Goal: Task Accomplishment & Management: Use online tool/utility

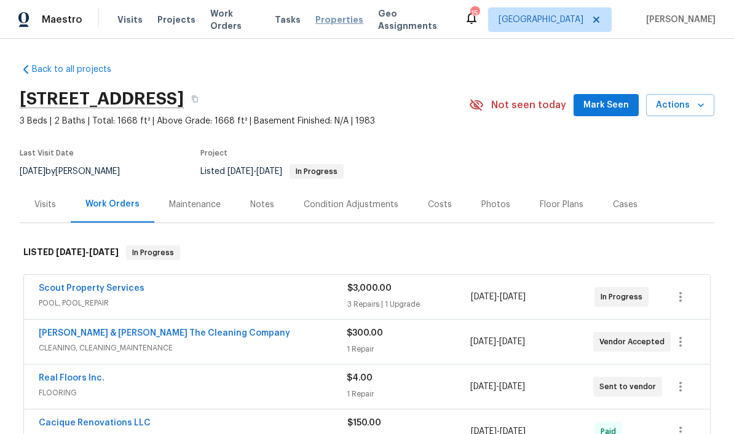
click at [336, 20] on span "Properties" at bounding box center [339, 20] width 48 height 12
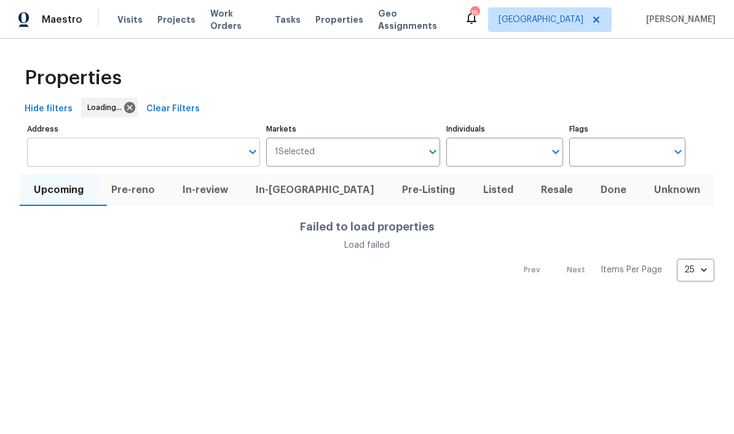
click at [122, 145] on input "Address" at bounding box center [134, 152] width 214 height 29
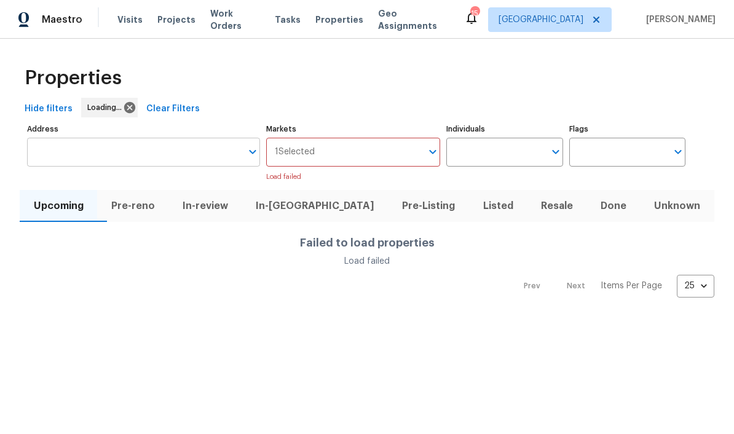
click at [117, 154] on input "Address" at bounding box center [134, 152] width 214 height 29
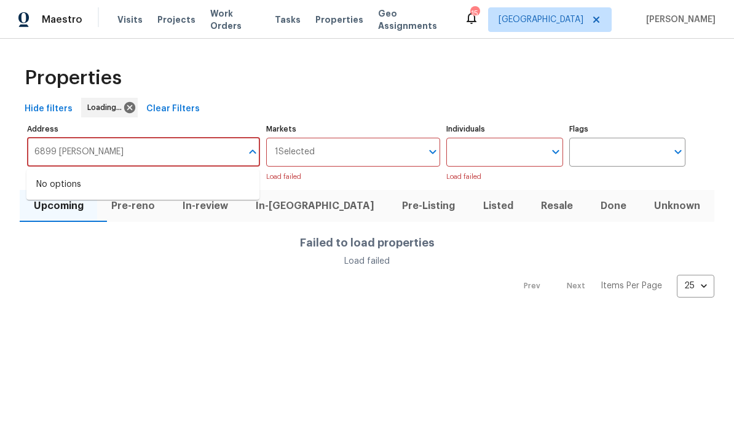
type input "6899 Clinton"
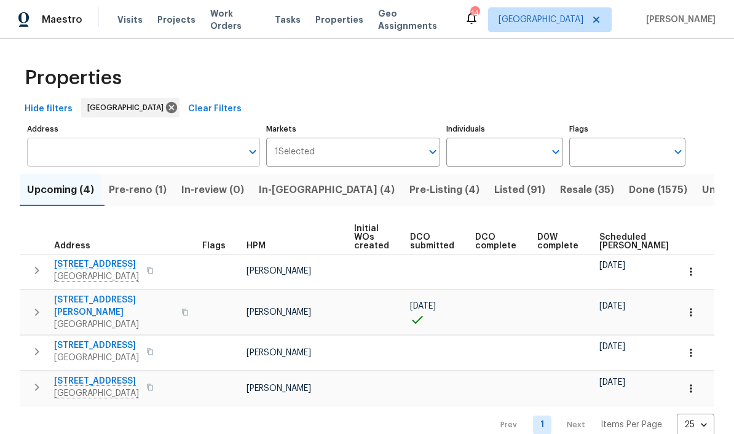
click at [158, 149] on input "Address" at bounding box center [134, 152] width 214 height 29
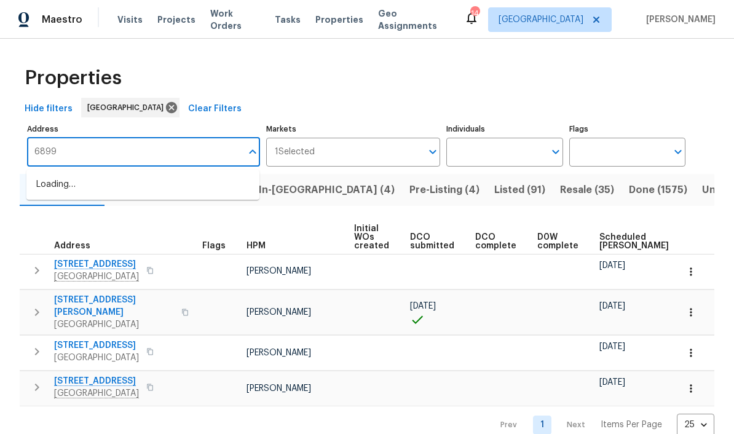
type input "6899"
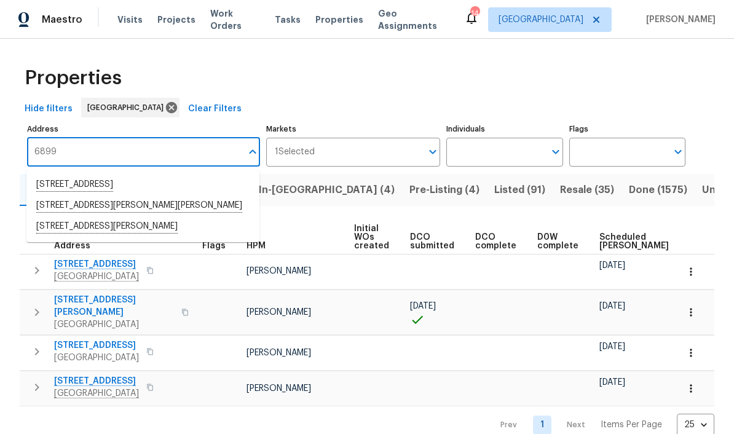
click at [178, 187] on li "[STREET_ADDRESS]" at bounding box center [142, 184] width 233 height 21
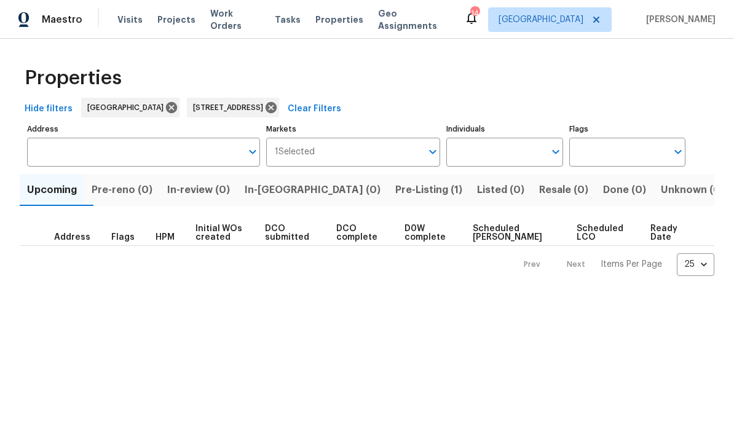
type input "[STREET_ADDRESS]"
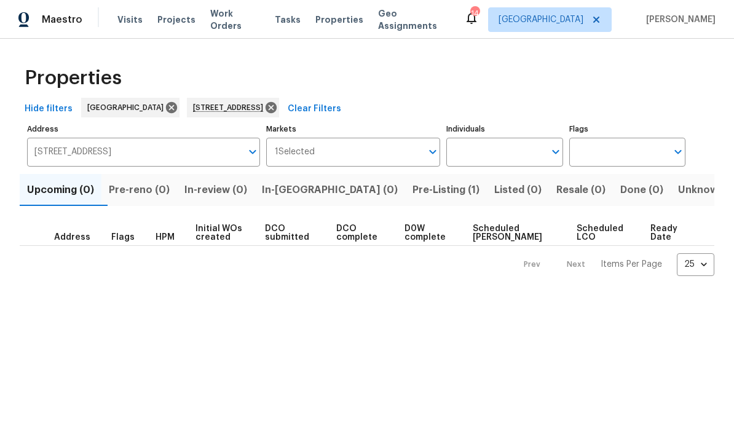
click at [412, 184] on span "Pre-Listing (1)" at bounding box center [445, 189] width 67 height 17
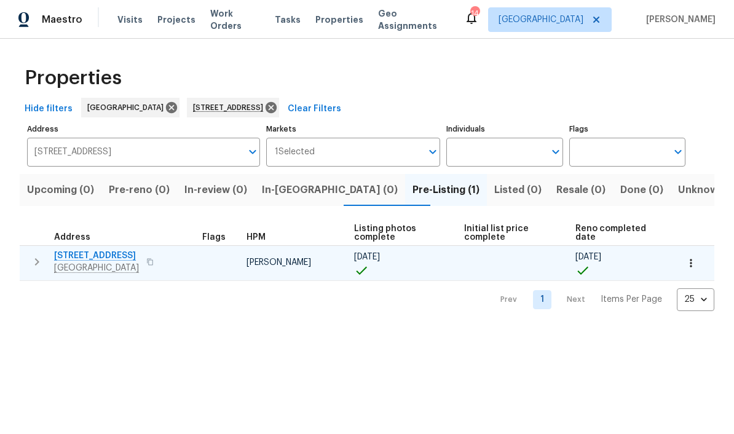
click at [137, 250] on span "[STREET_ADDRESS]" at bounding box center [96, 255] width 85 height 12
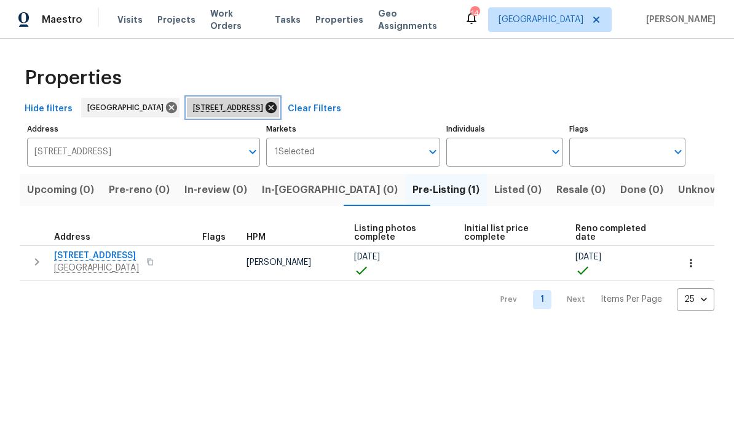
click at [276, 106] on icon at bounding box center [270, 107] width 11 height 11
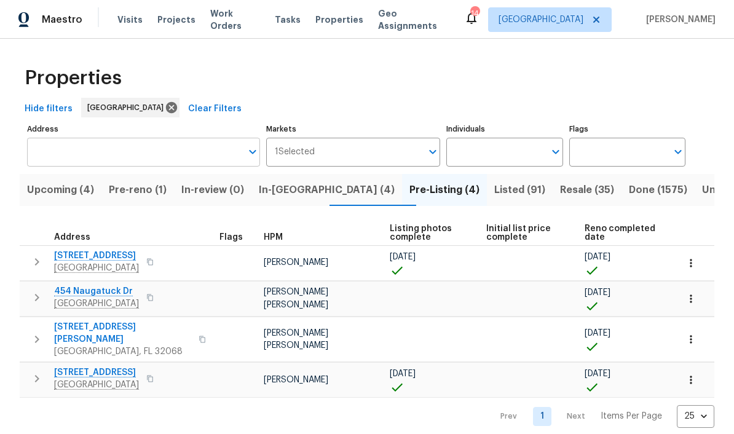
click at [102, 157] on input "Address" at bounding box center [134, 152] width 214 height 29
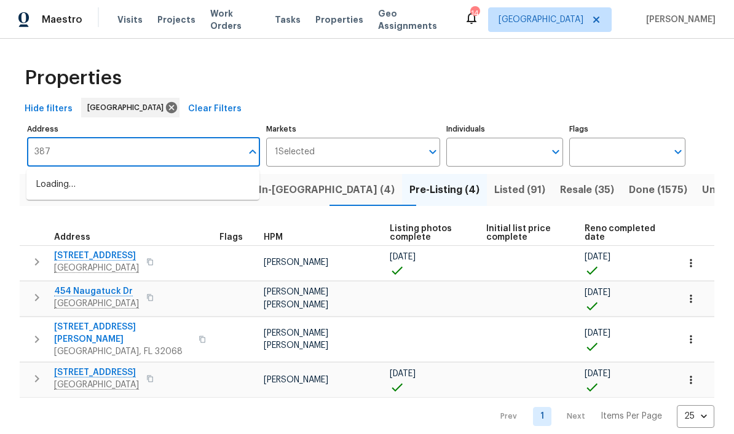
type input "3871"
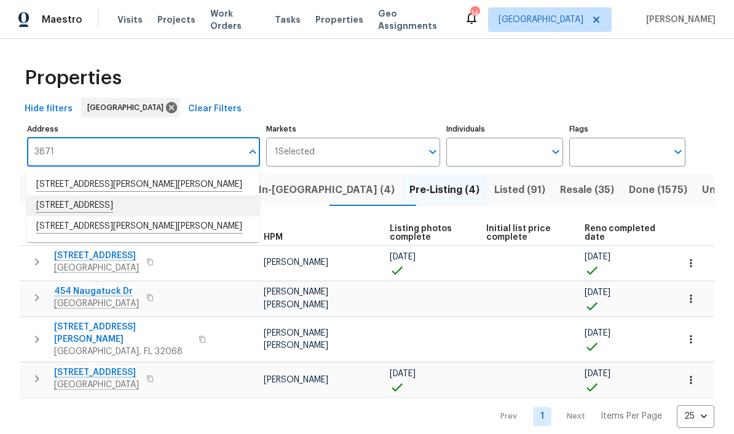
click at [130, 210] on li "3871 Dalry Dr Jacksonville FL 32246" at bounding box center [142, 205] width 233 height 21
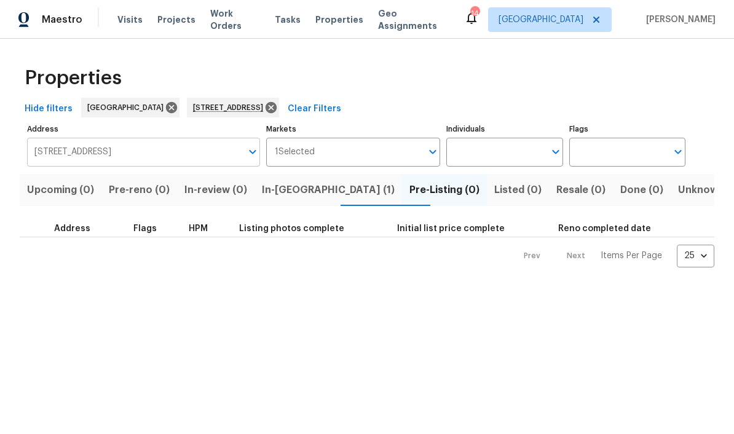
click at [194, 153] on input "3871 Dalry Dr Jacksonville FL 32246" at bounding box center [134, 152] width 214 height 29
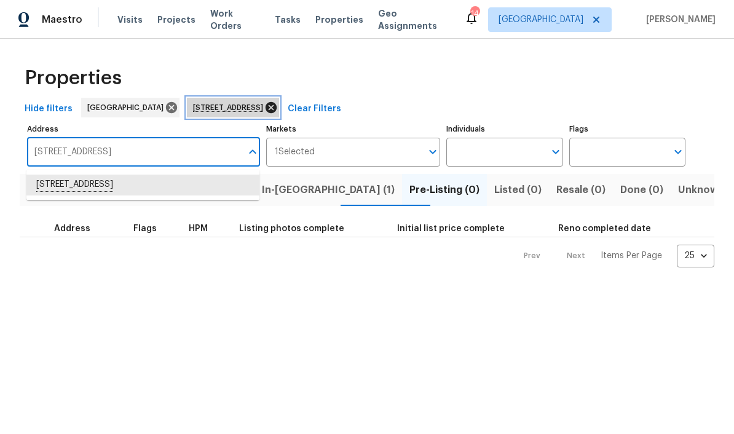
click at [278, 105] on icon at bounding box center [271, 108] width 14 height 14
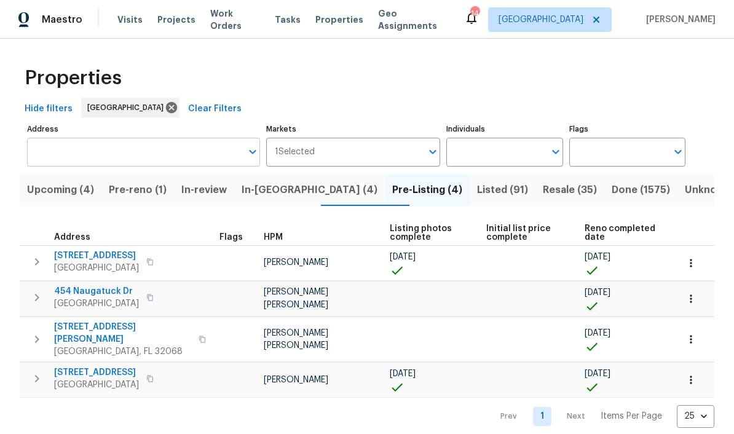
click at [165, 160] on input "Address" at bounding box center [134, 152] width 214 height 29
click at [162, 158] on input "Address" at bounding box center [134, 152] width 214 height 29
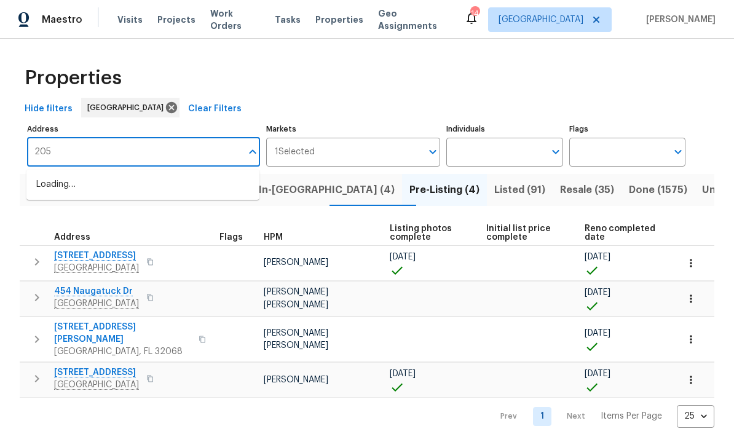
type input "2058"
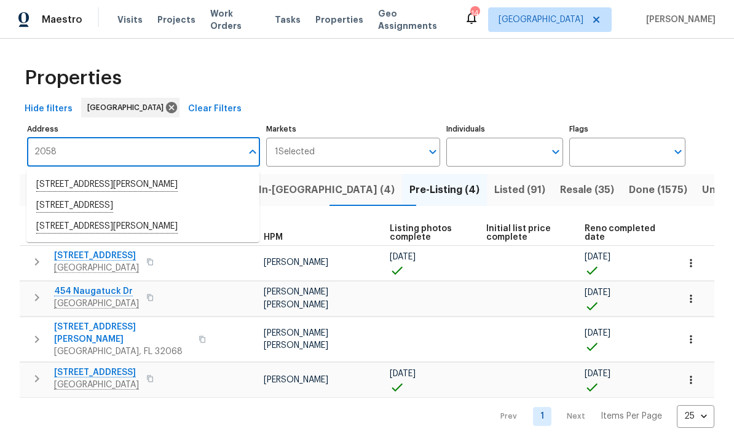
click at [145, 184] on li "2058 Manucy Ct Middleburg FL 32068" at bounding box center [142, 184] width 233 height 21
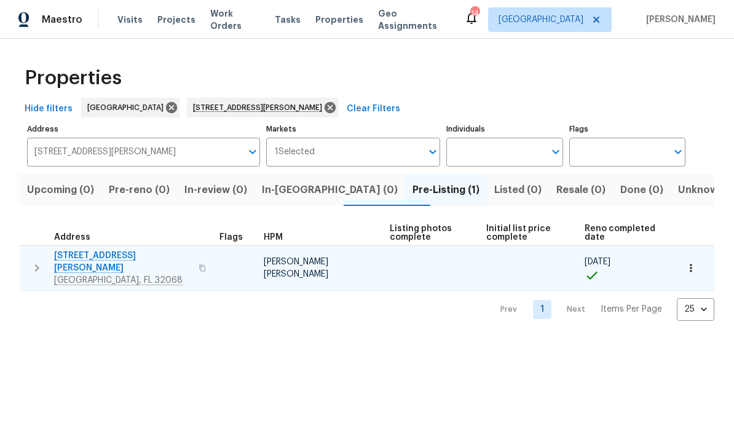
click at [103, 261] on span "2058 Manucy Ct" at bounding box center [122, 261] width 137 height 25
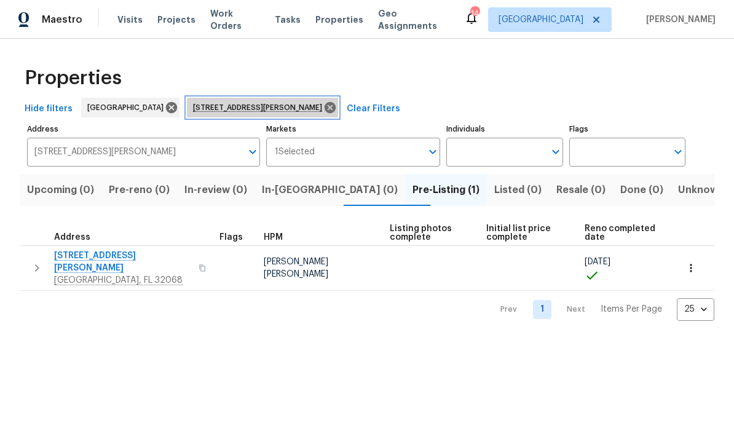
click at [290, 109] on span "2058 Manucy Ct Middleburg FL 32068" at bounding box center [260, 107] width 134 height 12
click at [324, 105] on icon at bounding box center [329, 107] width 11 height 11
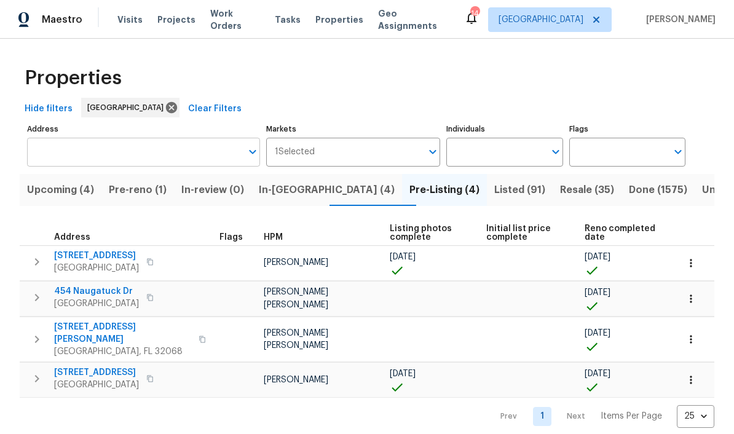
click at [177, 144] on input "Address" at bounding box center [134, 152] width 214 height 29
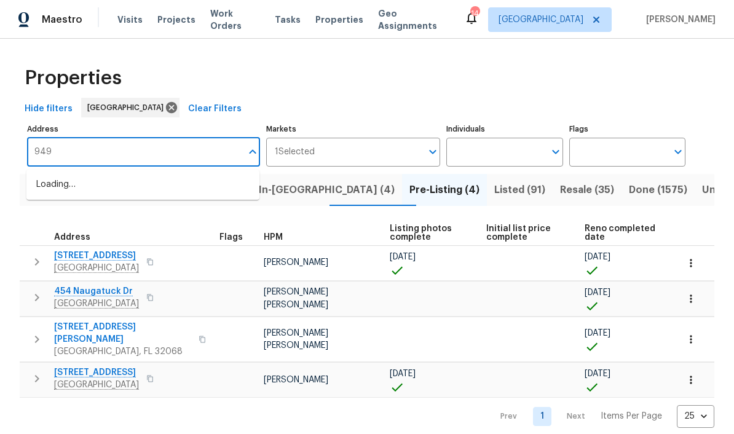
type input "949"
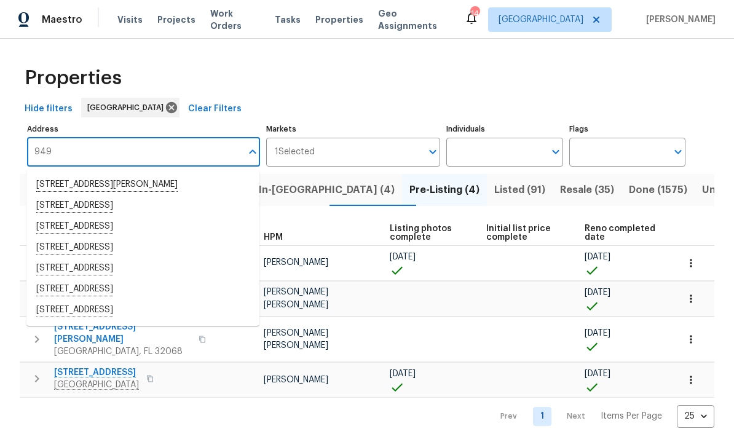
click at [156, 228] on li "949 Granville Rd Jacksonville FL 32205" at bounding box center [142, 226] width 233 height 21
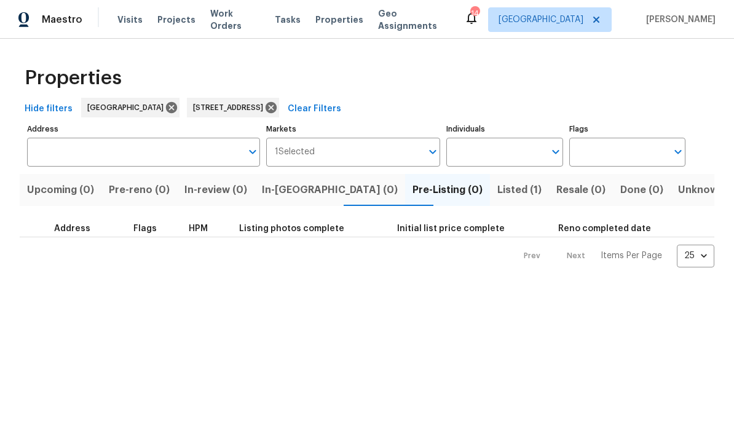
type input "949 Granville Rd Jacksonville FL 32205"
click at [497, 187] on span "Listed (1)" at bounding box center [519, 189] width 44 height 17
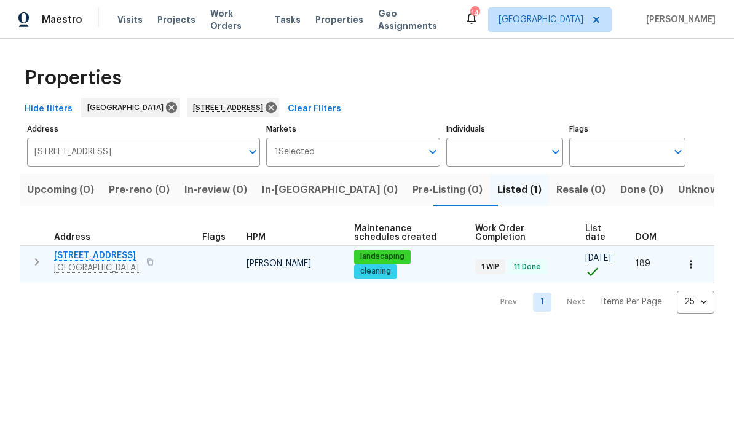
click at [104, 257] on span "949 Granville Rd" at bounding box center [96, 255] width 85 height 12
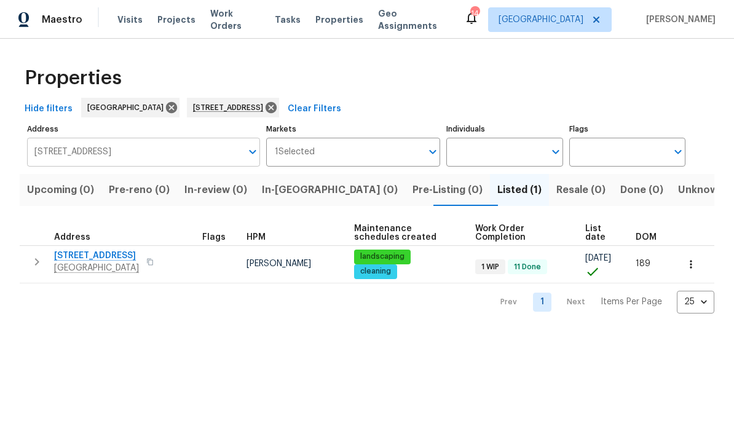
click at [188, 155] on input "949 Granville Rd Jacksonville FL 32205" at bounding box center [134, 152] width 214 height 29
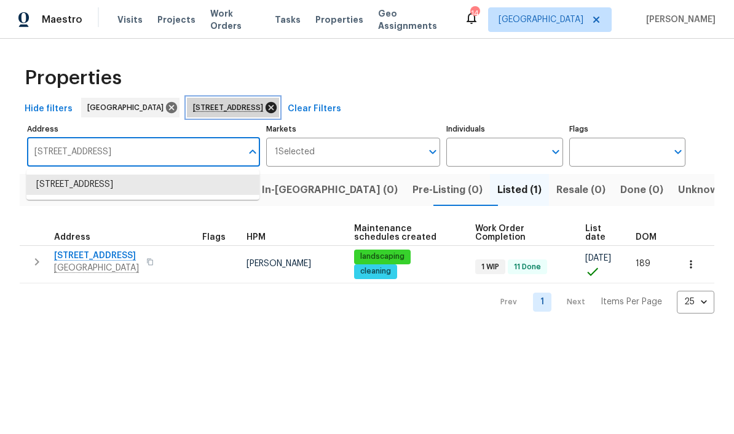
click at [278, 108] on icon at bounding box center [271, 108] width 14 height 14
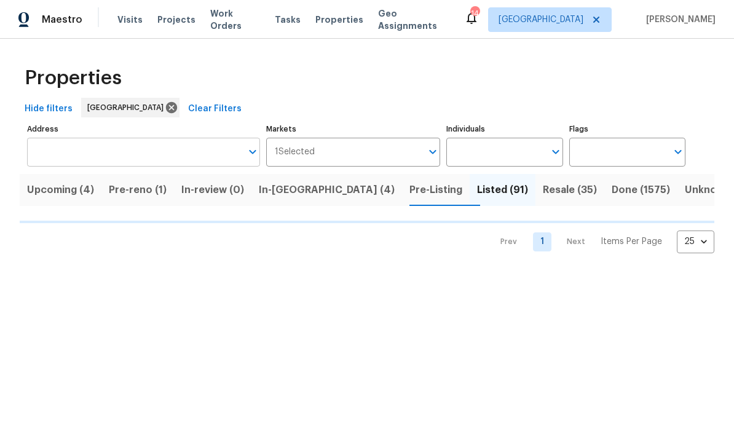
click at [151, 162] on input "Address" at bounding box center [134, 152] width 214 height 29
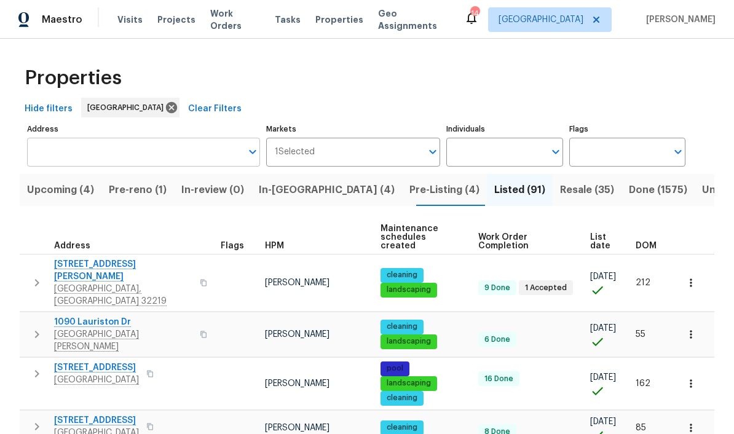
click at [172, 156] on input "Address" at bounding box center [134, 152] width 214 height 29
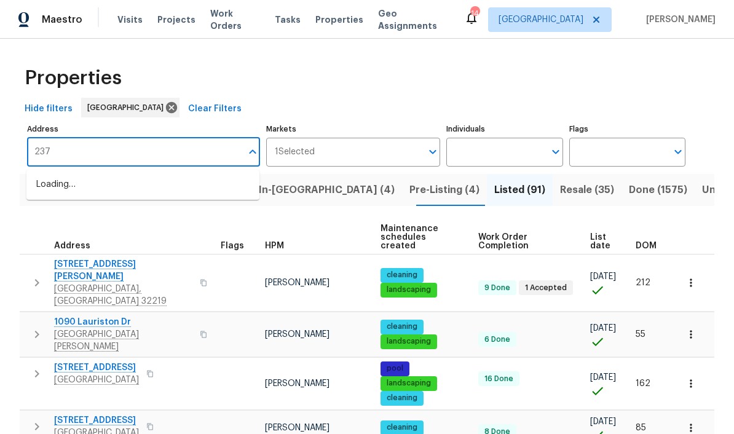
type input "2376"
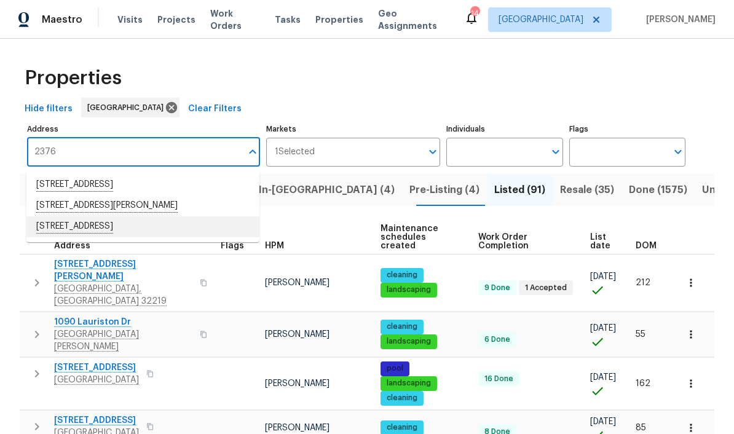
click at [151, 225] on li "2376 Kirkwall St Orange Park FL 32065" at bounding box center [142, 226] width 233 height 21
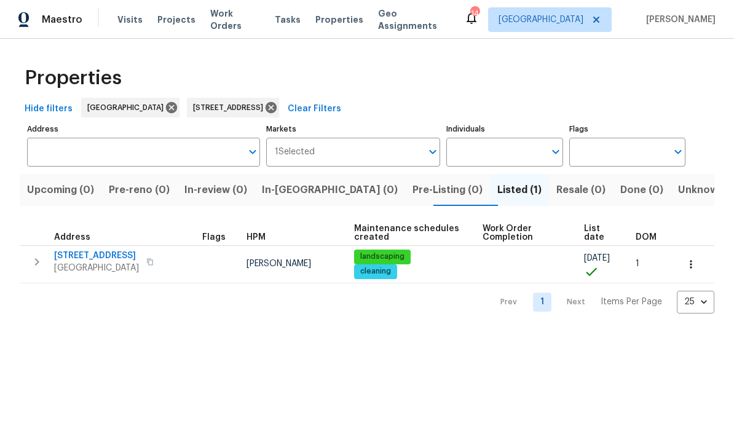
type input "2376 Kirkwall St Orange Park FL 32065"
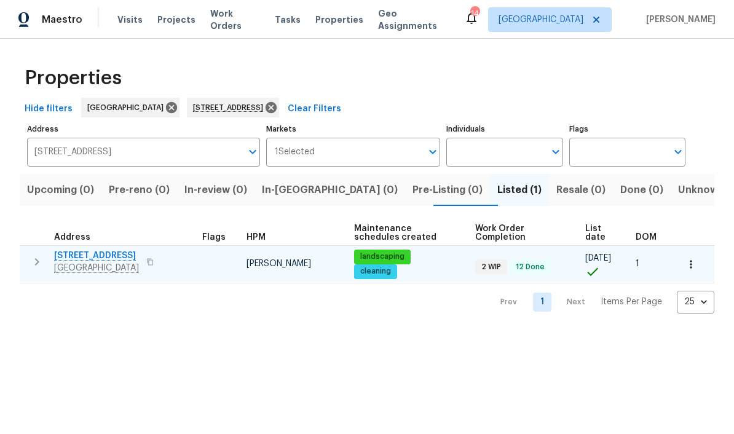
click at [109, 257] on span "[STREET_ADDRESS]" at bounding box center [96, 255] width 85 height 12
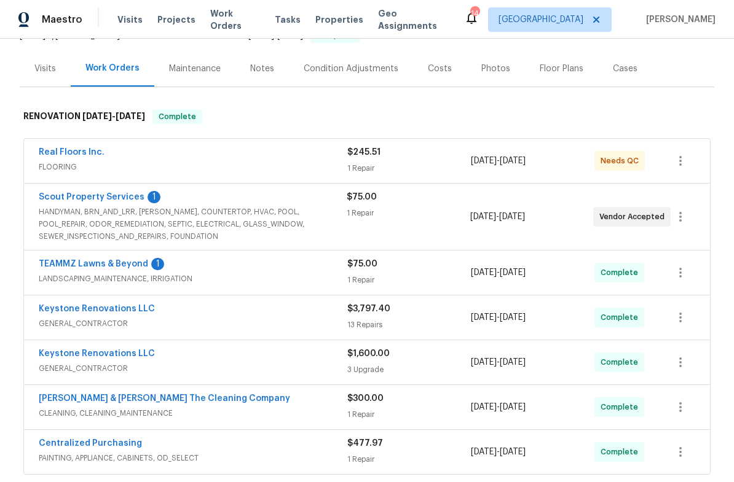
scroll to position [155, 0]
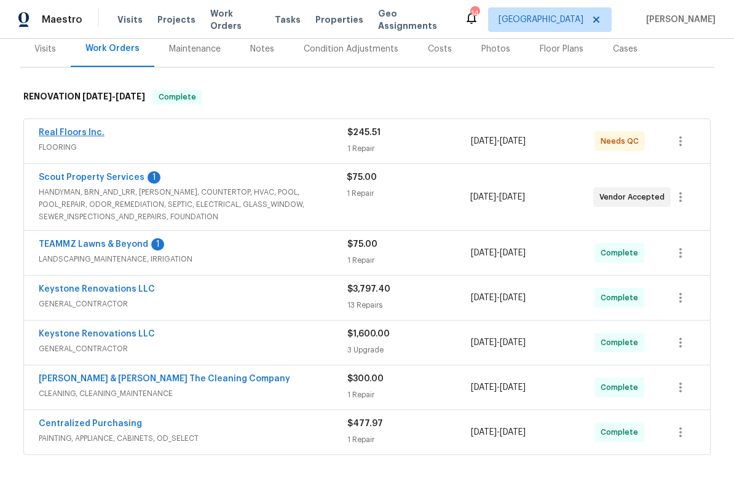
click at [72, 135] on link "Real Floors Inc." at bounding box center [72, 132] width 66 height 9
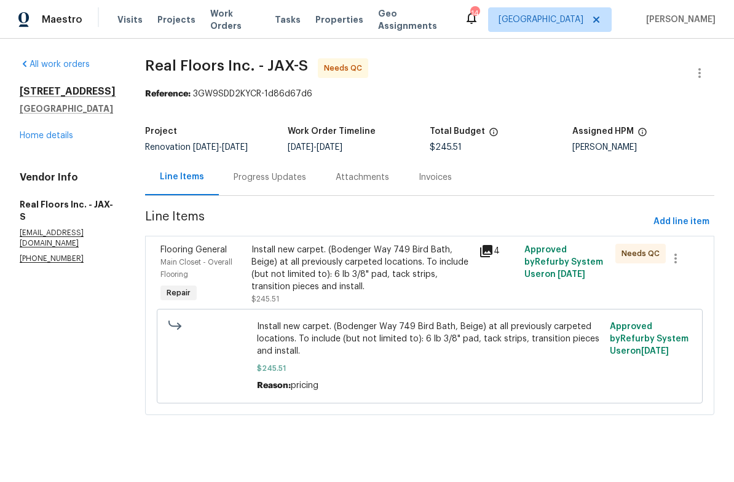
click at [369, 290] on div "Install new carpet. (Bodenger Way 749 Bird Bath, Beige) at all previously carpe…" at bounding box center [361, 268] width 220 height 49
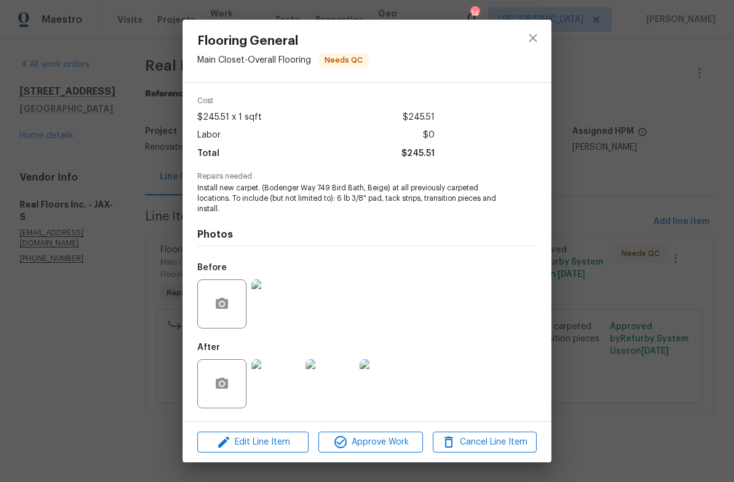
scroll to position [45, 0]
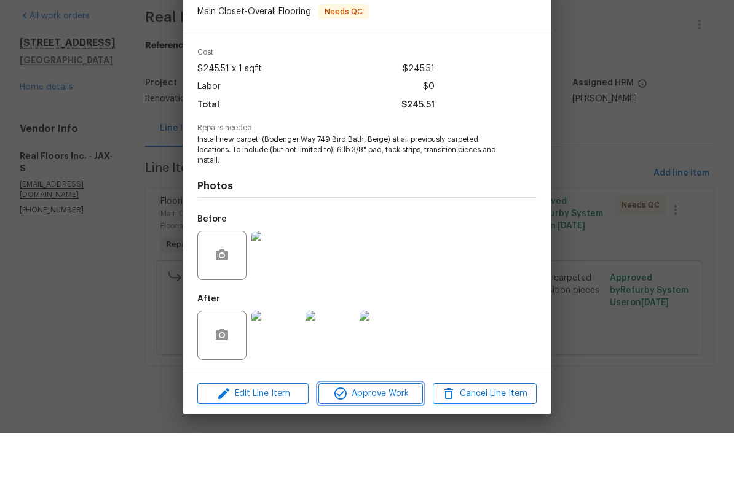
click at [377, 435] on span "Approve Work" at bounding box center [370, 442] width 96 height 15
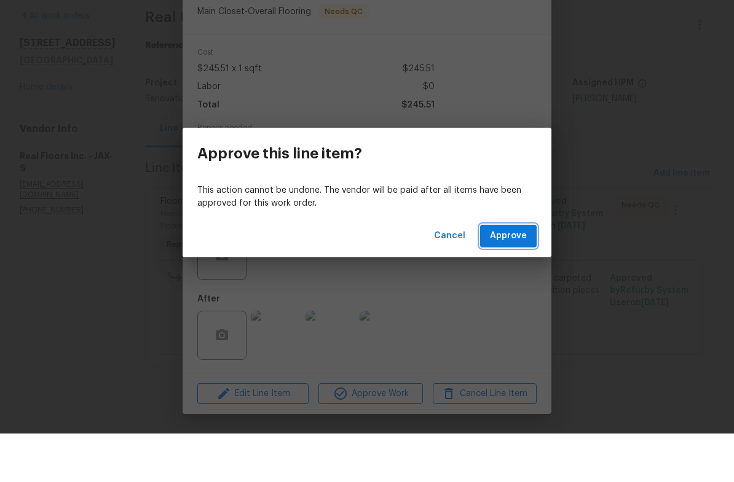
click at [514, 277] on span "Approve" at bounding box center [508, 284] width 37 height 15
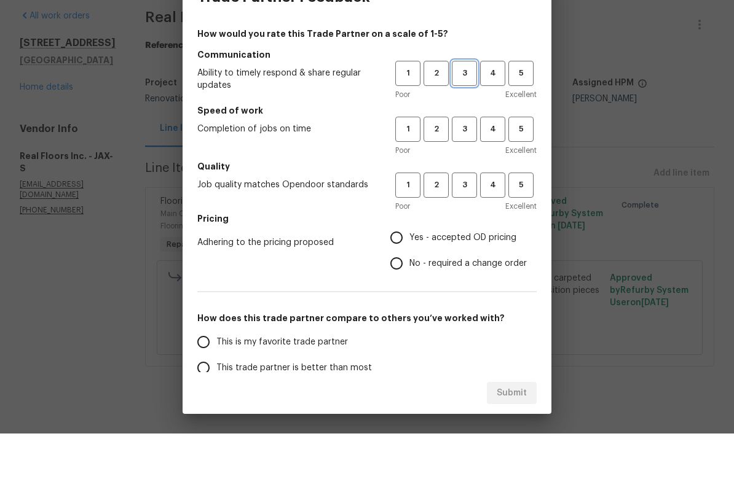
click at [460, 115] on span "3" at bounding box center [464, 122] width 23 height 14
click at [472, 171] on span "3" at bounding box center [464, 178] width 23 height 14
click at [461, 227] on span "3" at bounding box center [464, 234] width 23 height 14
click at [408, 273] on input "Yes - accepted OD pricing" at bounding box center [396, 286] width 26 height 26
radio input "true"
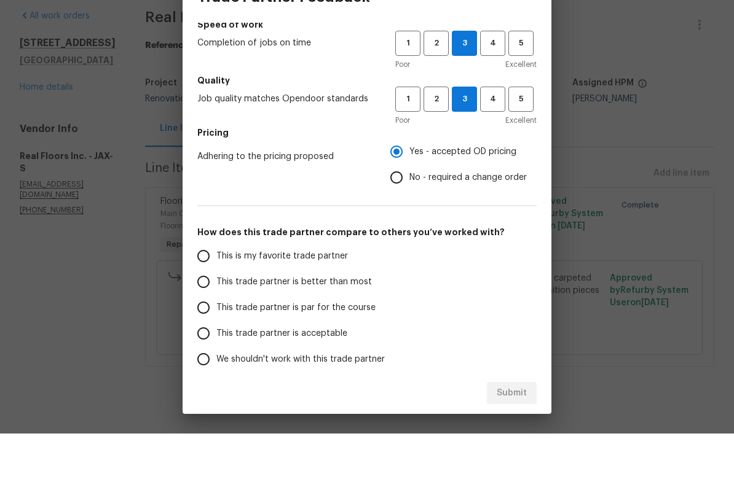
scroll to position [85, 0]
click at [285, 351] on span "This trade partner is par for the course" at bounding box center [295, 357] width 159 height 13
click at [216, 344] on input "This trade partner is par for the course" at bounding box center [203, 357] width 26 height 26
click at [508, 434] on span "Submit" at bounding box center [511, 441] width 30 height 15
radio input "true"
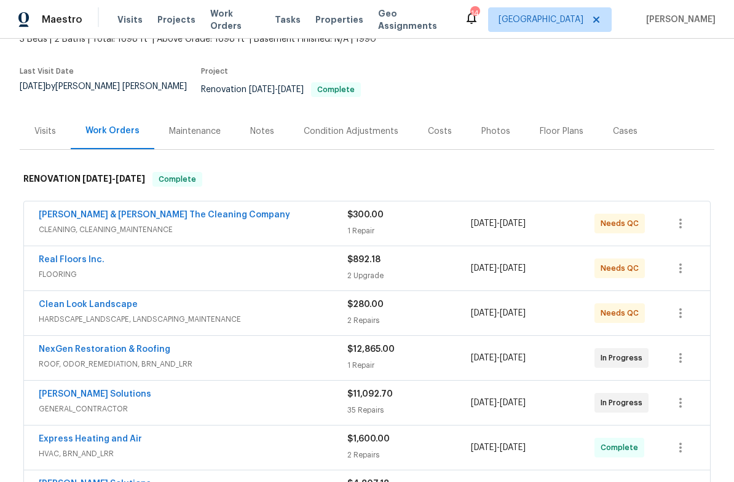
scroll to position [139, 0]
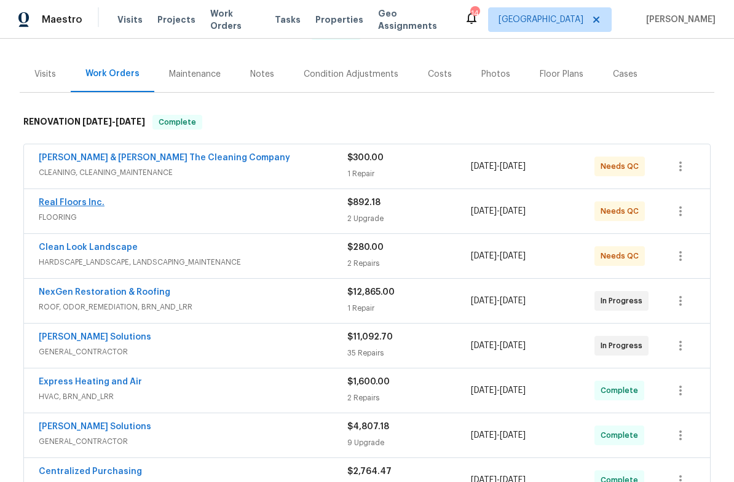
click at [81, 198] on link "Real Floors Inc." at bounding box center [72, 202] width 66 height 9
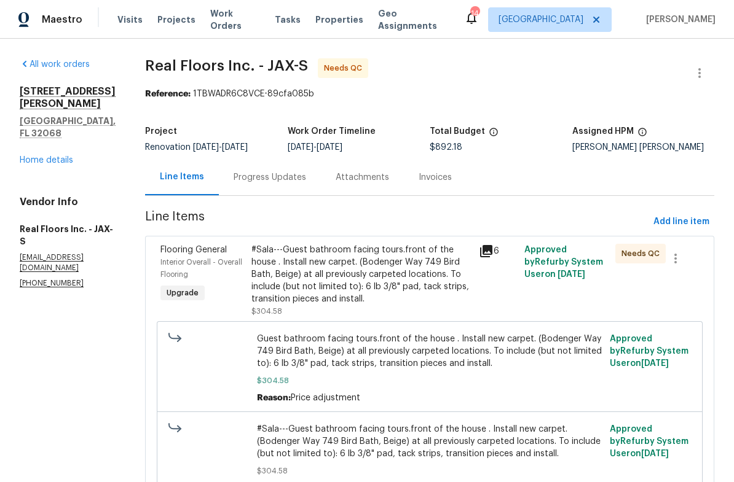
click at [404, 270] on div "#Sala---Guest bathroom facing tours.front of the house . Install new carpet. (B…" at bounding box center [361, 274] width 220 height 61
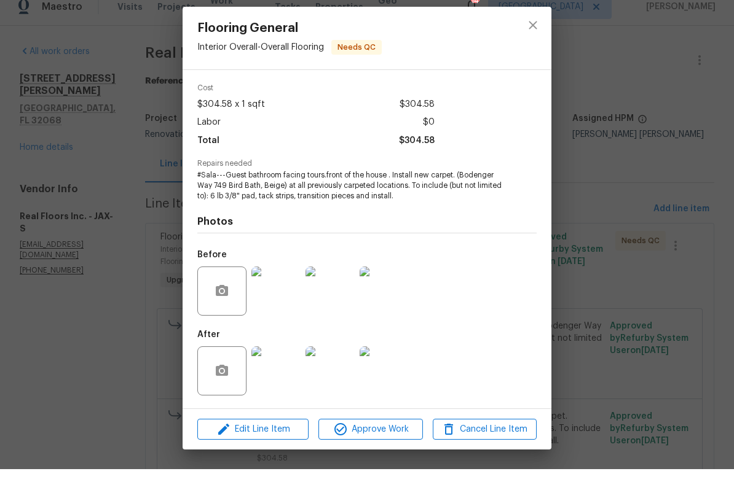
scroll to position [30, 0]
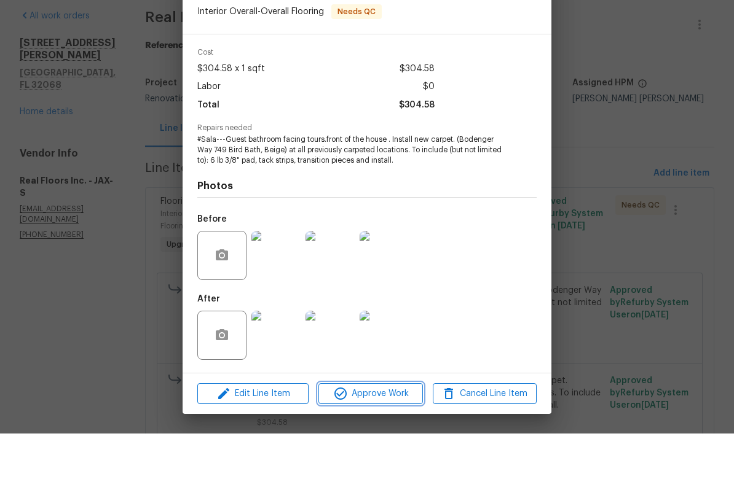
click at [400, 432] on button "Approve Work" at bounding box center [370, 443] width 104 height 22
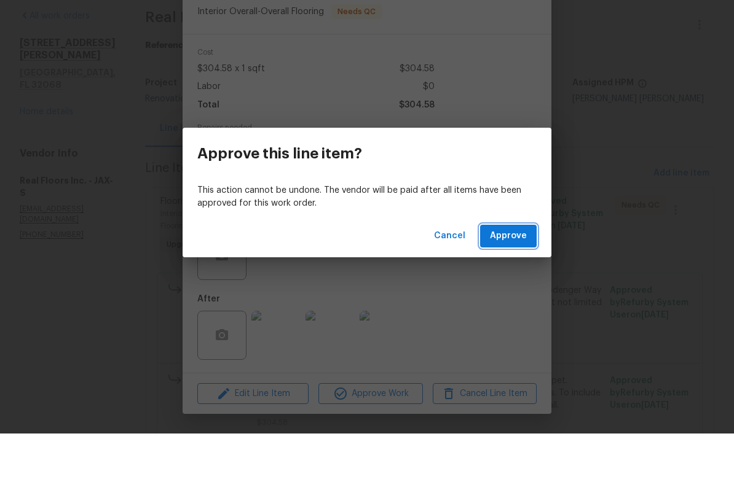
click at [513, 273] on button "Approve" at bounding box center [508, 284] width 57 height 23
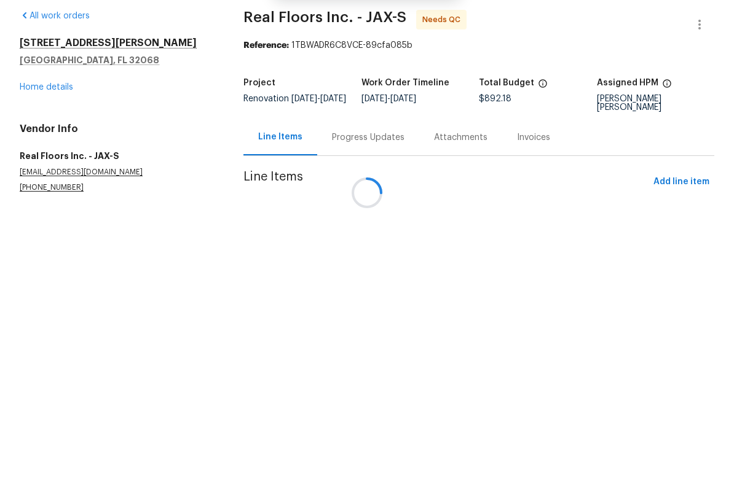
scroll to position [0, 0]
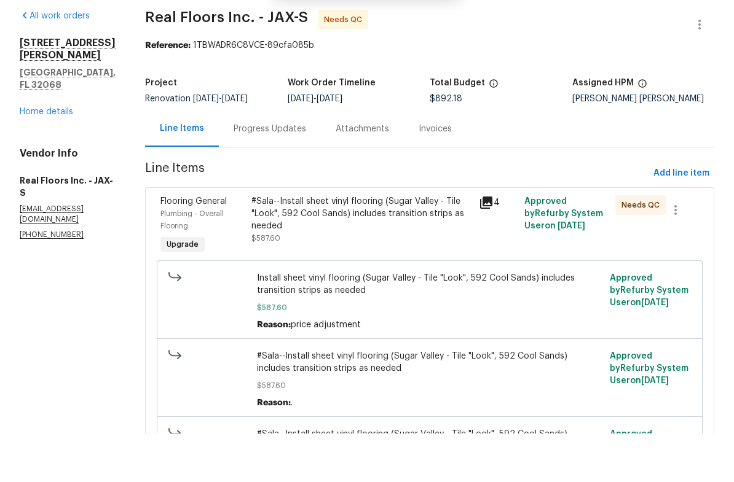
click at [401, 244] on div "#Sala--Install sheet vinyl flooring (Sugar Valley - Tile "Look", 592 Cool Sands…" at bounding box center [361, 262] width 220 height 37
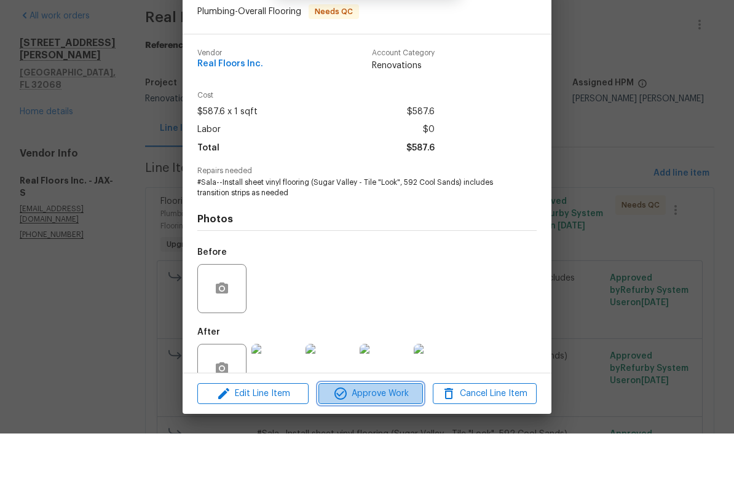
click at [386, 435] on span "Approve Work" at bounding box center [370, 442] width 96 height 15
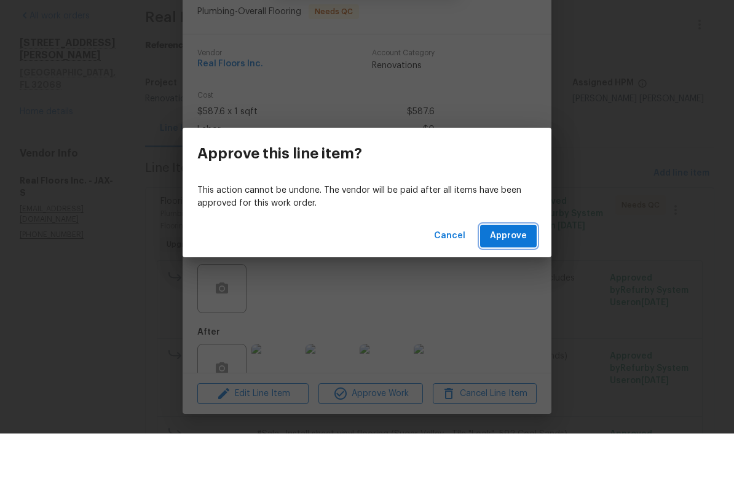
click at [525, 277] on span "Approve" at bounding box center [508, 284] width 37 height 15
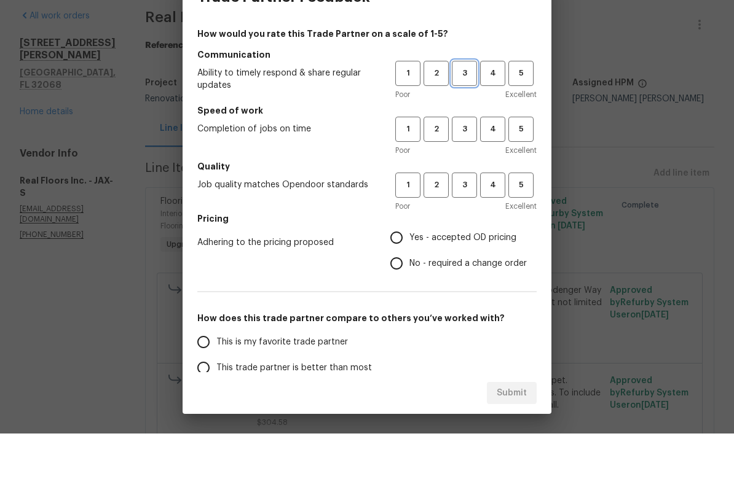
click at [455, 115] on span "3" at bounding box center [464, 122] width 23 height 14
click at [473, 165] on button "3" at bounding box center [464, 177] width 25 height 25
click at [466, 227] on span "3" at bounding box center [464, 234] width 23 height 14
click at [437, 280] on span "Yes - accepted OD pricing" at bounding box center [462, 286] width 107 height 13
click at [409, 273] on input "Yes - accepted OD pricing" at bounding box center [396, 286] width 26 height 26
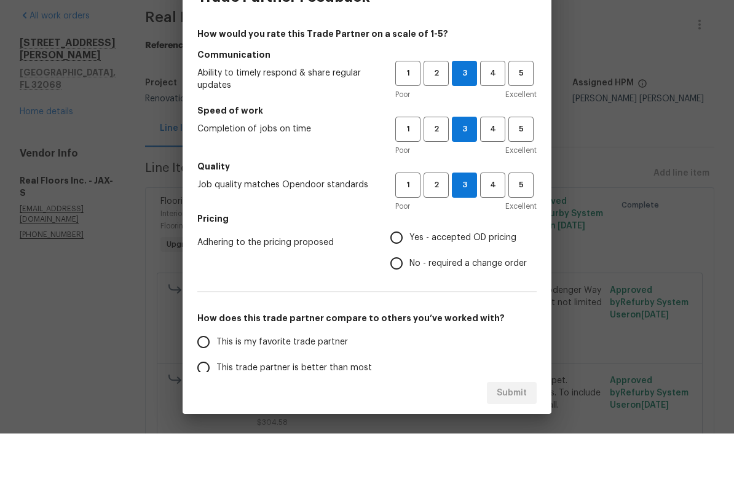
radio input "true"
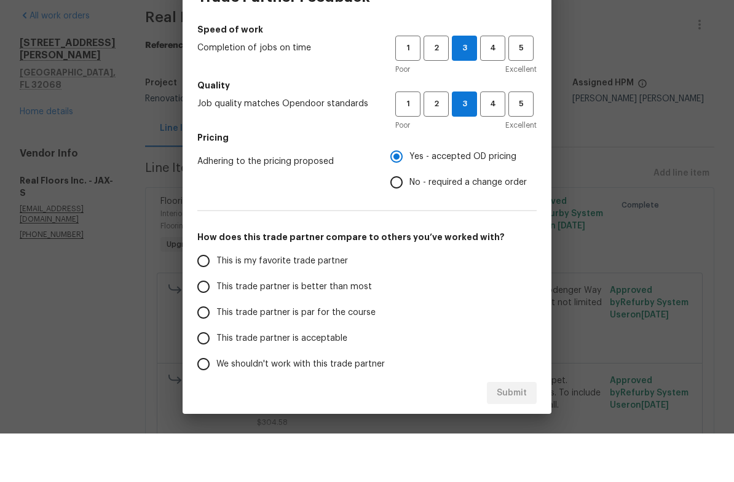
scroll to position [80, 0]
click at [250, 356] on span "This trade partner is par for the course" at bounding box center [295, 362] width 159 height 13
click at [216, 349] on input "This trade partner is par for the course" at bounding box center [203, 362] width 26 height 26
click at [507, 434] on span "Submit" at bounding box center [511, 441] width 30 height 15
radio input "true"
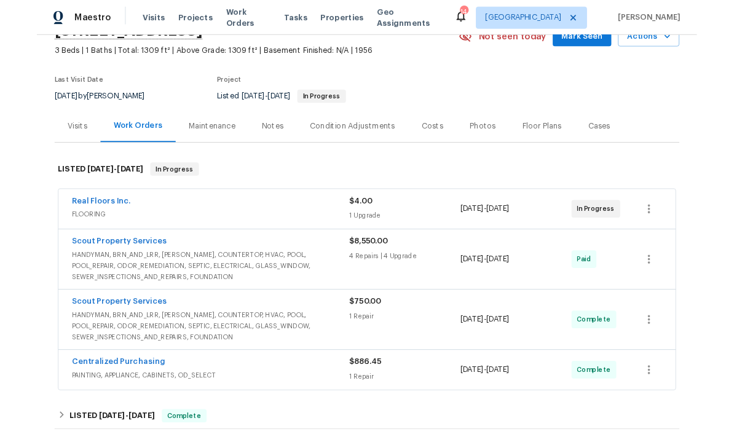
scroll to position [110, 0]
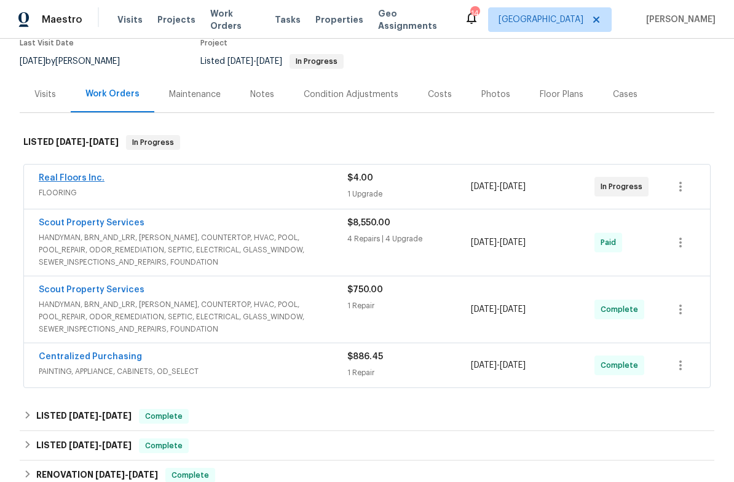
click at [83, 174] on link "Real Floors Inc." at bounding box center [72, 178] width 66 height 9
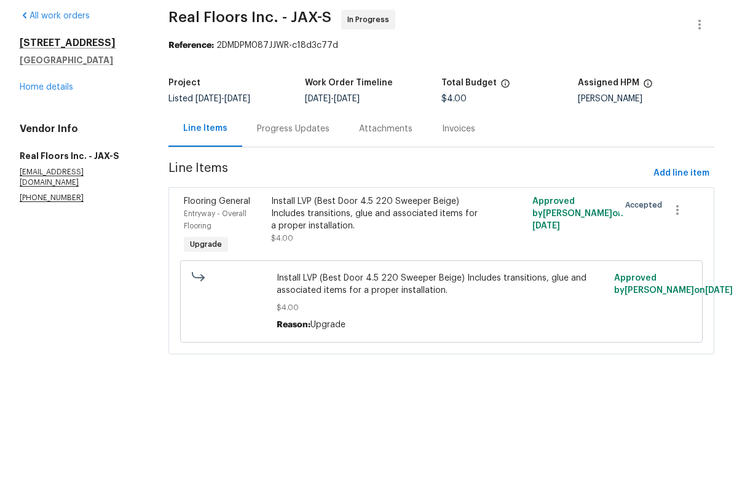
click at [351, 244] on div "Install LVP (Best Door 4.5 220 Sweeper Beige) Includes transitions, glue and as…" at bounding box center [376, 262] width 210 height 37
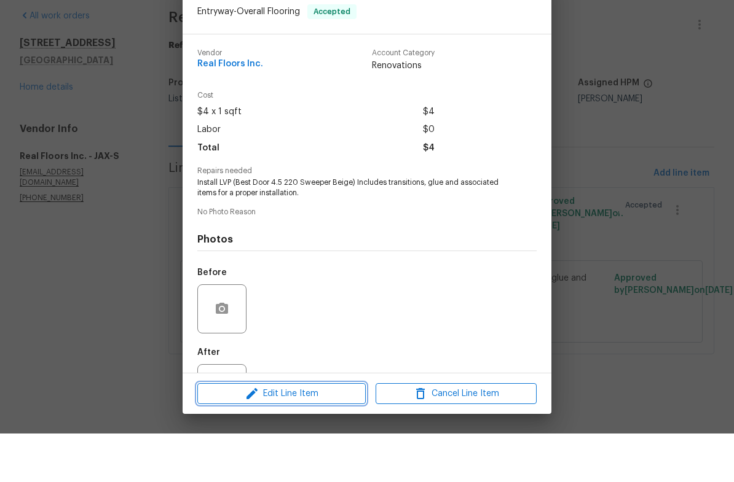
click at [310, 435] on span "Edit Line Item" at bounding box center [281, 442] width 161 height 15
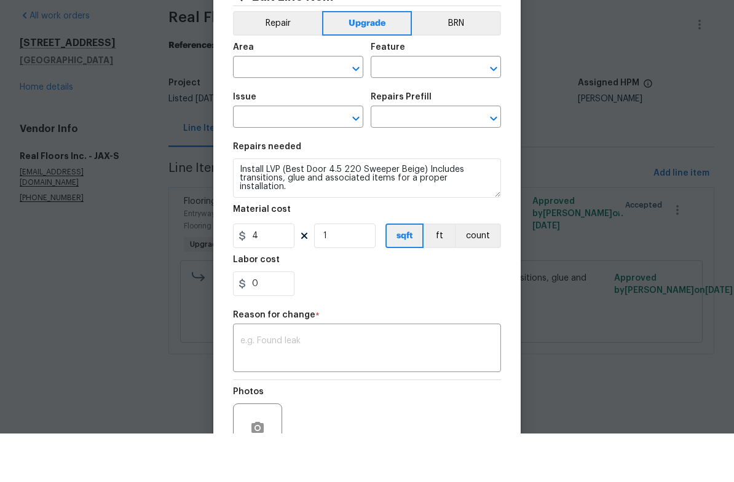
type input "Entryway"
type input "Overall Flooring"
type input "Flooring General"
type input "Vinyl Plank LVL 2 - Best Door 4.5 (Beige) $4.00"
click at [262, 272] on input "4" at bounding box center [263, 284] width 61 height 25
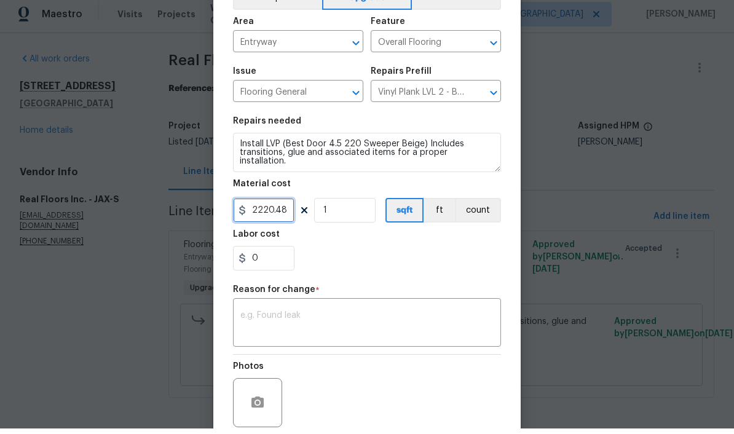
scroll to position [68, 0]
type input "2220.48"
click at [402, 330] on textarea at bounding box center [366, 330] width 253 height 26
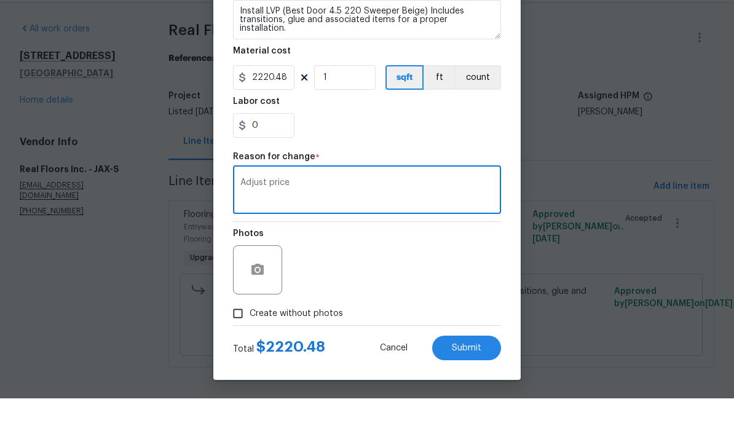
scroll to position [6, 0]
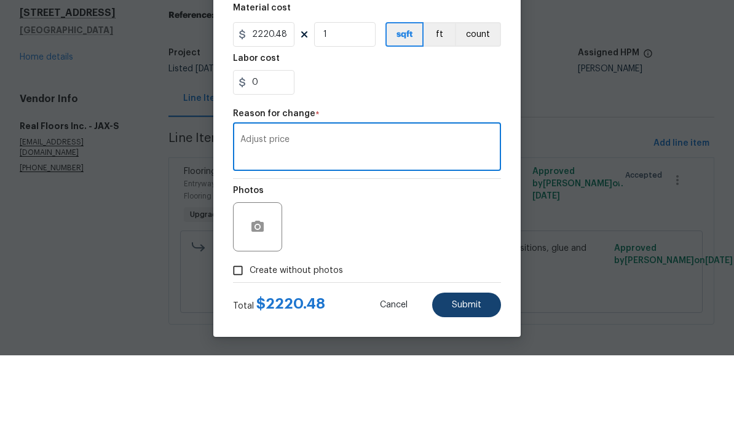
type textarea "Adjust price"
click at [480, 379] on span "Submit" at bounding box center [466, 383] width 29 height 9
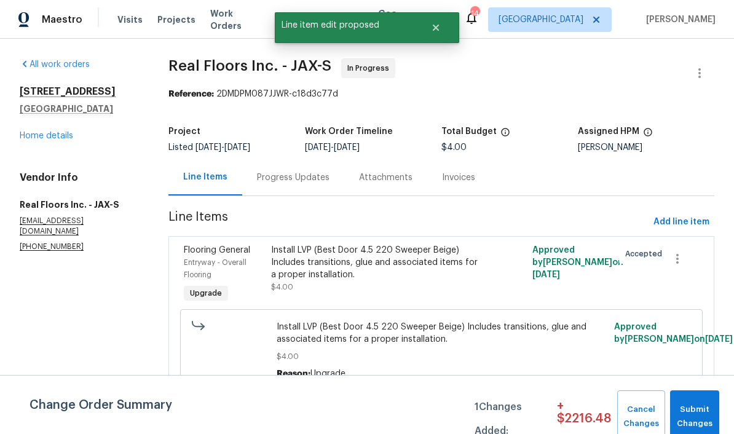
scroll to position [0, 0]
click at [703, 416] on span "Submit Changes" at bounding box center [694, 416] width 37 height 28
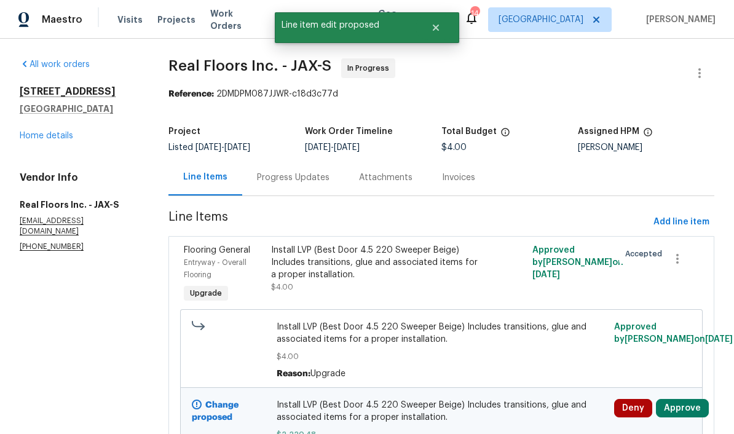
click at [684, 407] on button "Approve" at bounding box center [682, 408] width 53 height 18
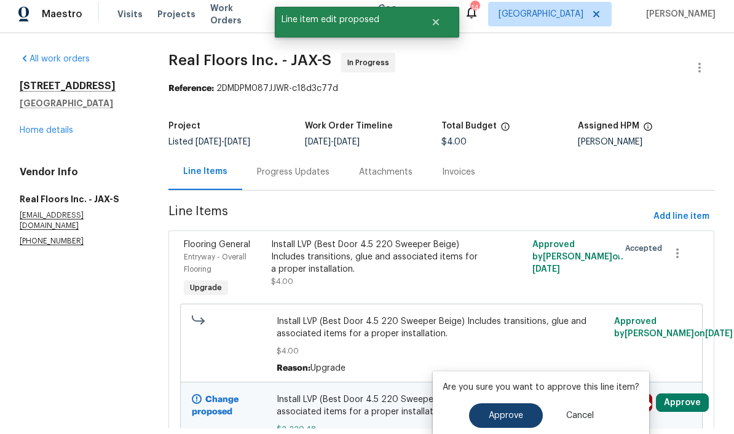
click at [521, 412] on button "Approve" at bounding box center [506, 415] width 74 height 25
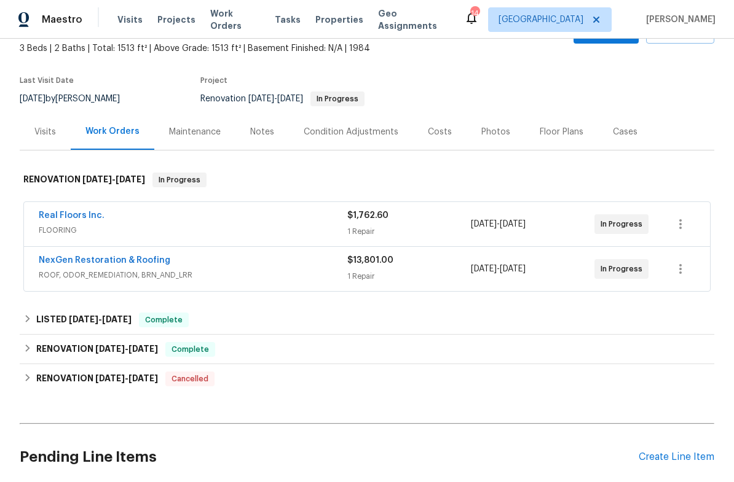
scroll to position [108, 0]
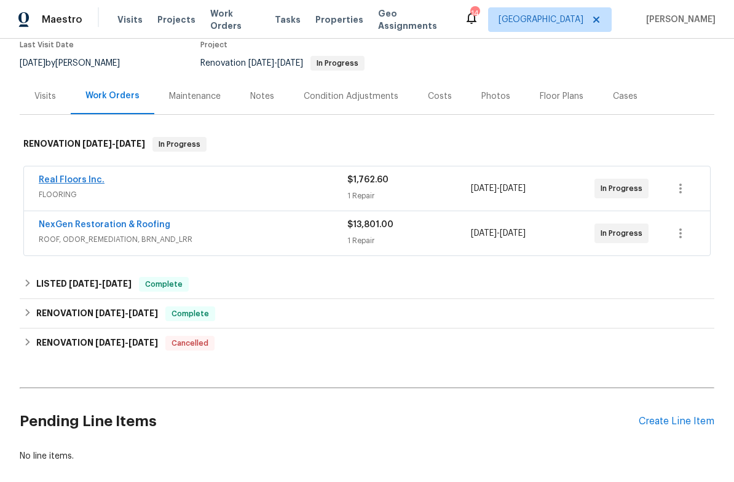
click at [79, 181] on link "Real Floors Inc." at bounding box center [72, 180] width 66 height 9
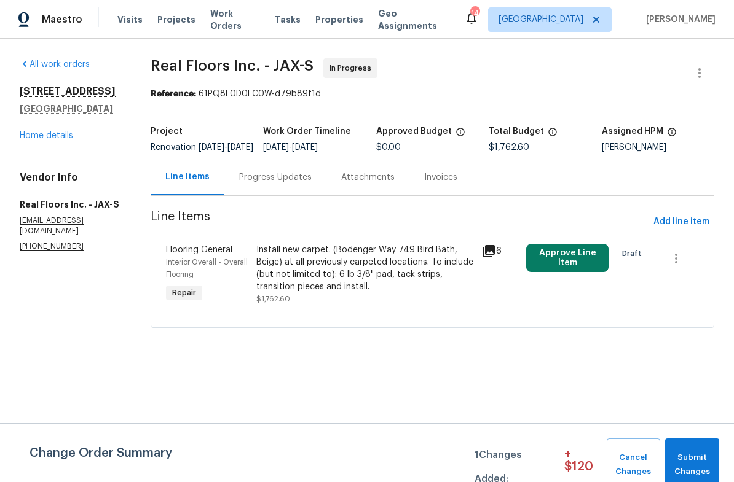
click at [576, 266] on button "Approve Line Item" at bounding box center [567, 258] width 82 height 28
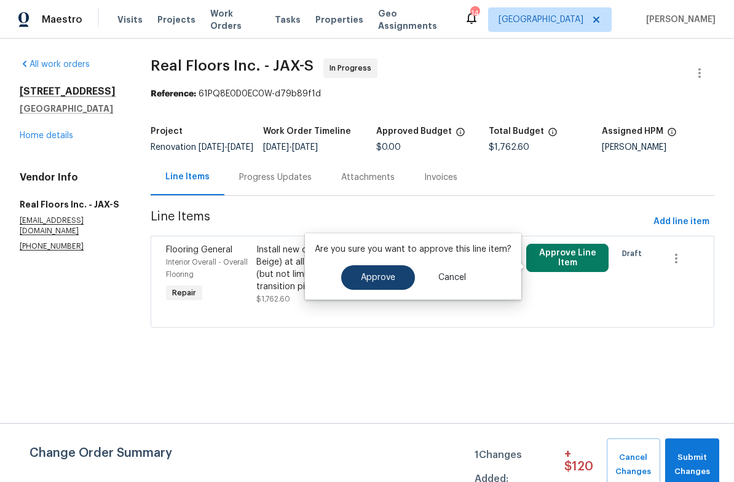
click at [390, 275] on span "Approve" at bounding box center [378, 277] width 34 height 9
